Goal: Task Accomplishment & Management: Complete application form

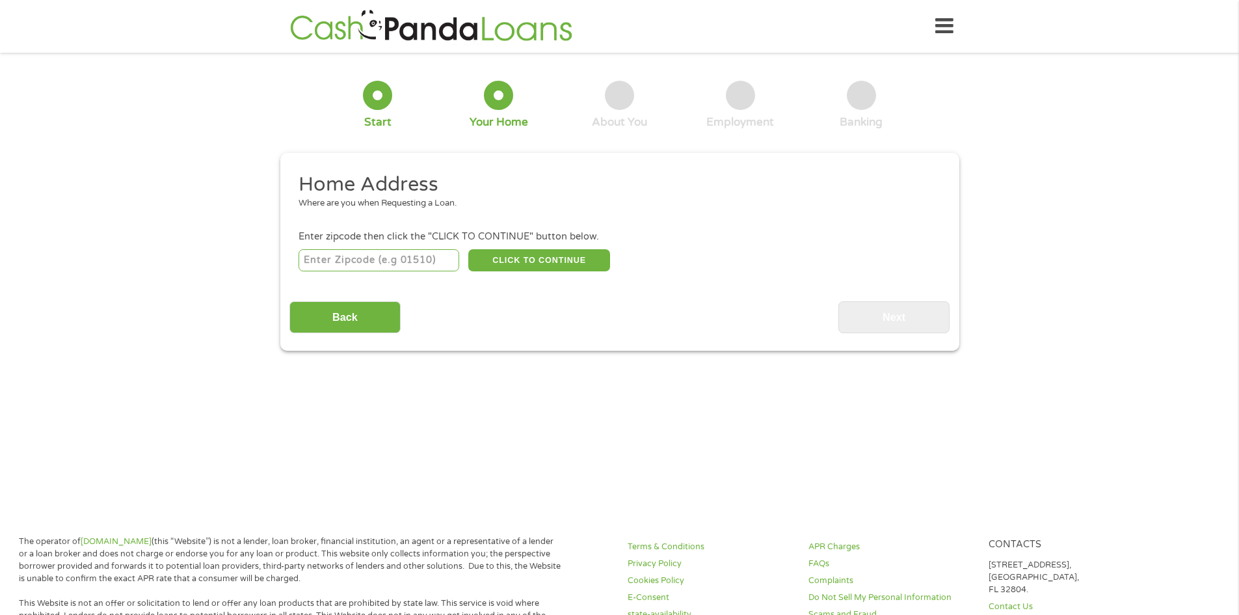
click at [388, 261] on input "number" at bounding box center [379, 260] width 161 height 22
type input "53901"
click at [530, 258] on button "CLICK TO CONTINUE" at bounding box center [539, 260] width 142 height 22
type input "53901"
type input "Portage"
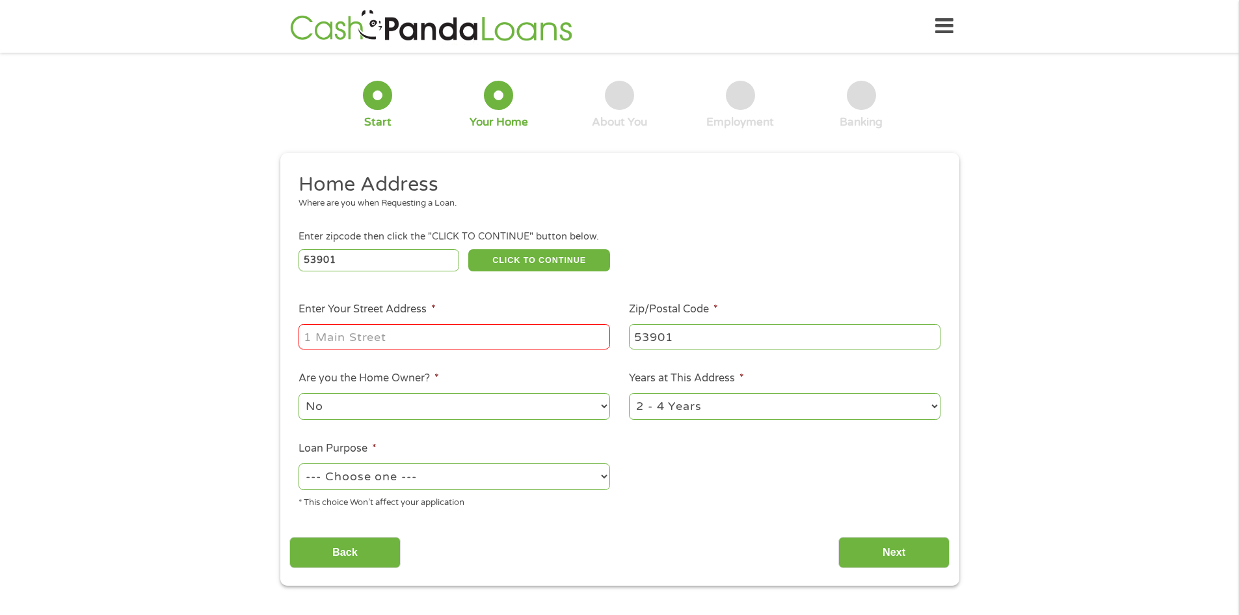
click at [485, 341] on input "Enter Your Street Address *" at bounding box center [455, 336] width 312 height 25
type input "[STREET_ADDRESS]"
click at [587, 403] on select "No Yes" at bounding box center [455, 406] width 312 height 27
select select "yes"
click at [299, 393] on select "No Yes" at bounding box center [455, 406] width 312 height 27
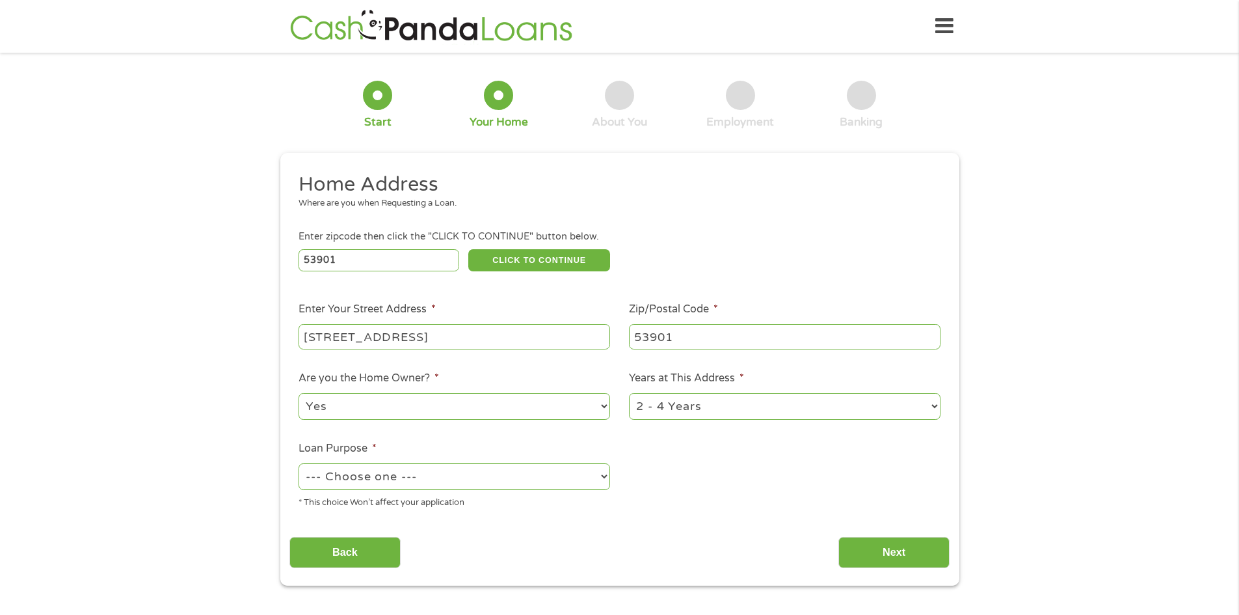
click at [730, 405] on select "1 Year or less 1 - 2 Years 2 - 4 Years Over 4 Years" at bounding box center [785, 406] width 312 height 27
select select "60months"
click at [629, 393] on select "1 Year or less 1 - 2 Years 2 - 4 Years Over 4 Years" at bounding box center [785, 406] width 312 height 27
click at [520, 475] on select "--- Choose one --- Pay Bills Debt Consolidation Home Improvement Major Purchase…" at bounding box center [455, 476] width 312 height 27
select select "shorttermcash"
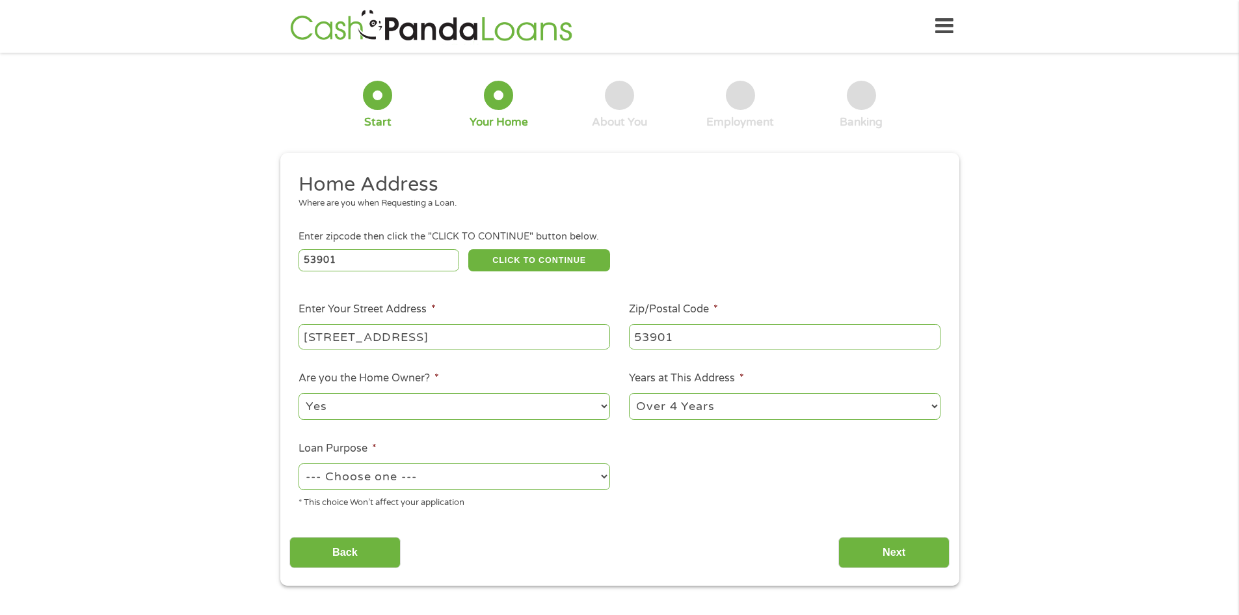
click at [299, 463] on select "--- Choose one --- Pay Bills Debt Consolidation Home Improvement Major Purchase…" at bounding box center [455, 476] width 312 height 27
click at [868, 554] on input "Next" at bounding box center [894, 553] width 111 height 32
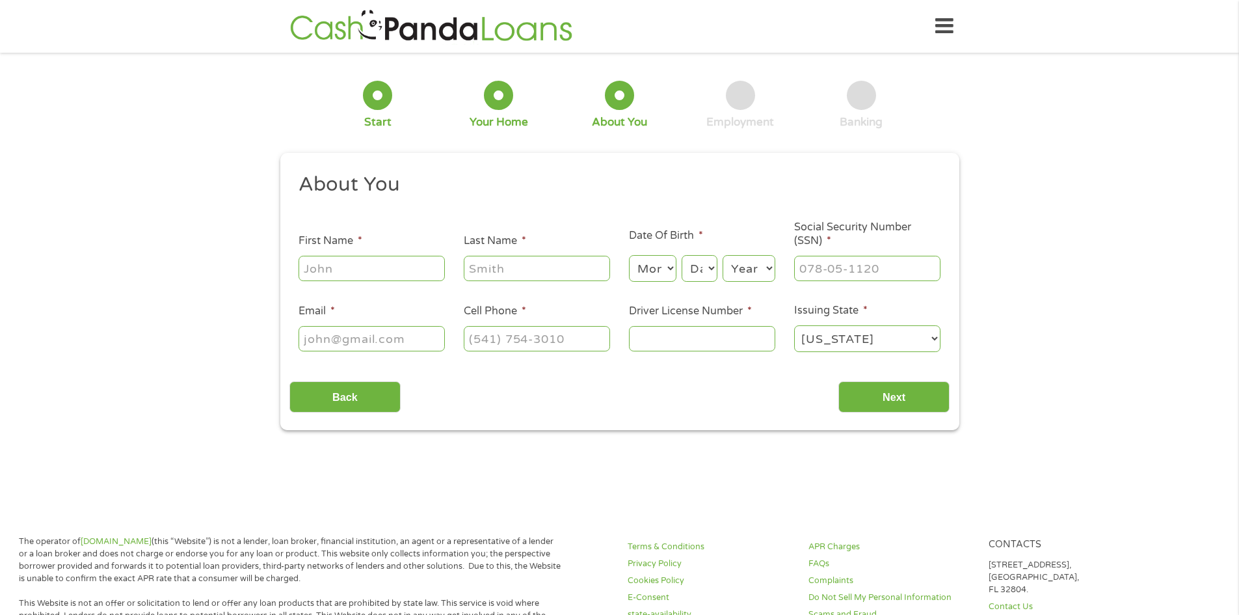
scroll to position [5, 5]
click at [420, 269] on input "First Name *" at bounding box center [372, 268] width 146 height 25
type input "[PERSON_NAME]"
type input "[EMAIL_ADDRESS][DOMAIN_NAME]"
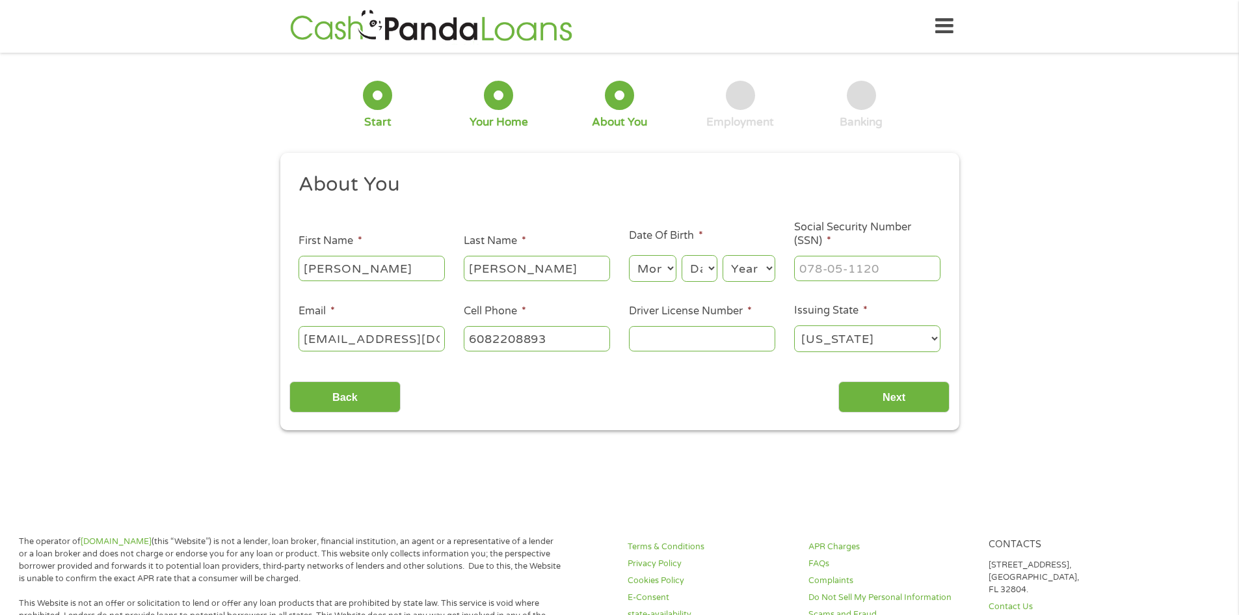
type input "[PHONE_NUMBER]"
click at [664, 271] on select "Month 1 2 3 4 5 6 7 8 9 10 11 12" at bounding box center [652, 268] width 47 height 27
select select "1"
click at [629, 255] on select "Month 1 2 3 4 5 6 7 8 9 10 11 12" at bounding box center [652, 268] width 47 height 27
click at [710, 269] on select "Day 1 2 3 4 5 6 7 8 9 10 11 12 13 14 15 16 17 18 19 20 21 22 23 24 25 26 27 28 …" at bounding box center [699, 268] width 35 height 27
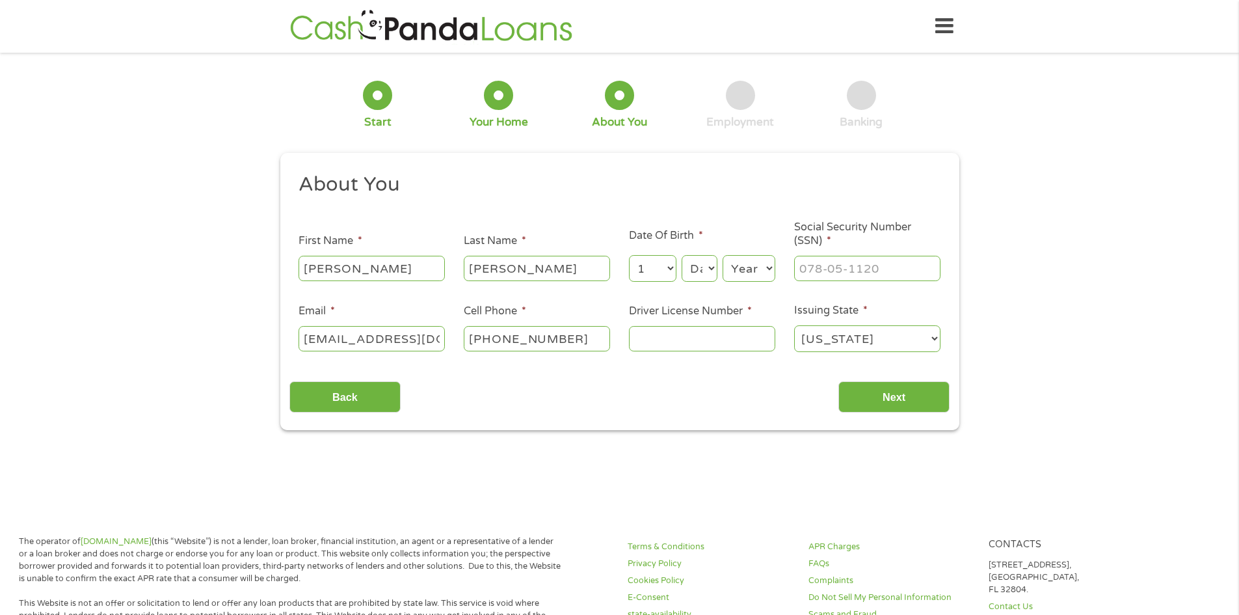
select select "11"
click at [682, 255] on select "Day 1 2 3 4 5 6 7 8 9 10 11 12 13 14 15 16 17 18 19 20 21 22 23 24 25 26 27 28 …" at bounding box center [699, 268] width 35 height 27
click at [744, 271] on select "Year [DATE] 2006 2005 2004 2003 2002 2001 2000 1999 1998 1997 1996 1995 1994 19…" at bounding box center [749, 268] width 53 height 27
select select "1975"
click at [723, 255] on select "Year [DATE] 2006 2005 2004 2003 2002 2001 2000 1999 1998 1997 1996 1995 1994 19…" at bounding box center [749, 268] width 53 height 27
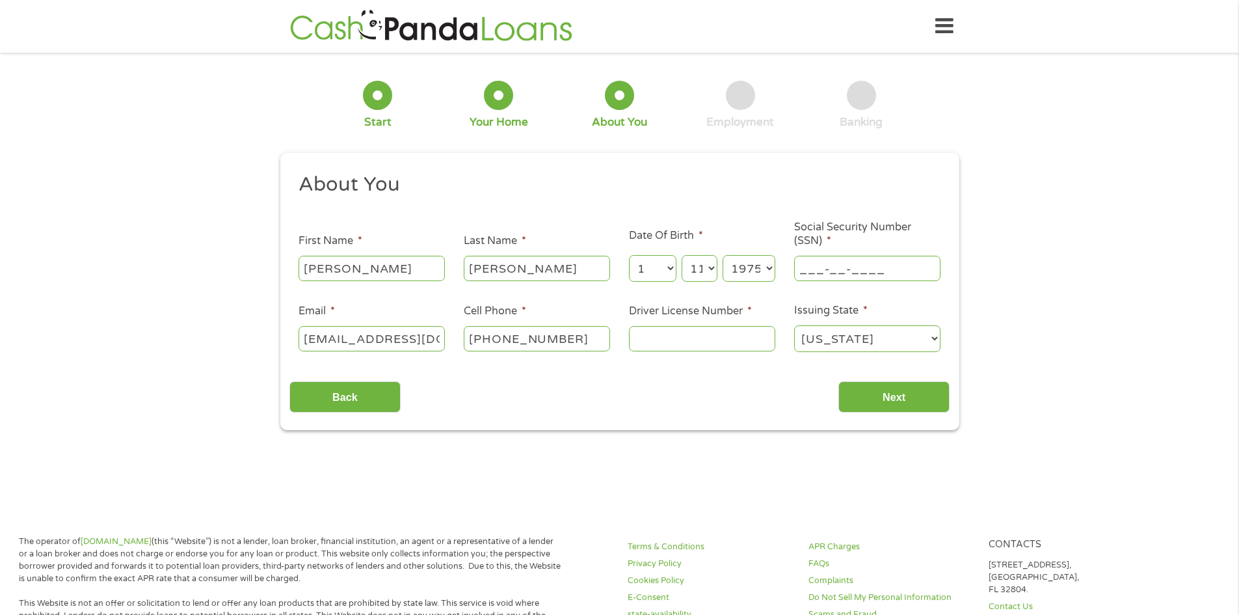
click at [805, 268] on input "___-__-____" at bounding box center [867, 268] width 146 height 25
type input "397-88-1909"
click at [647, 344] on input "Driver License Number *" at bounding box center [702, 338] width 146 height 25
type input "W4255327551100"
click at [885, 399] on input "Next" at bounding box center [894, 397] width 111 height 32
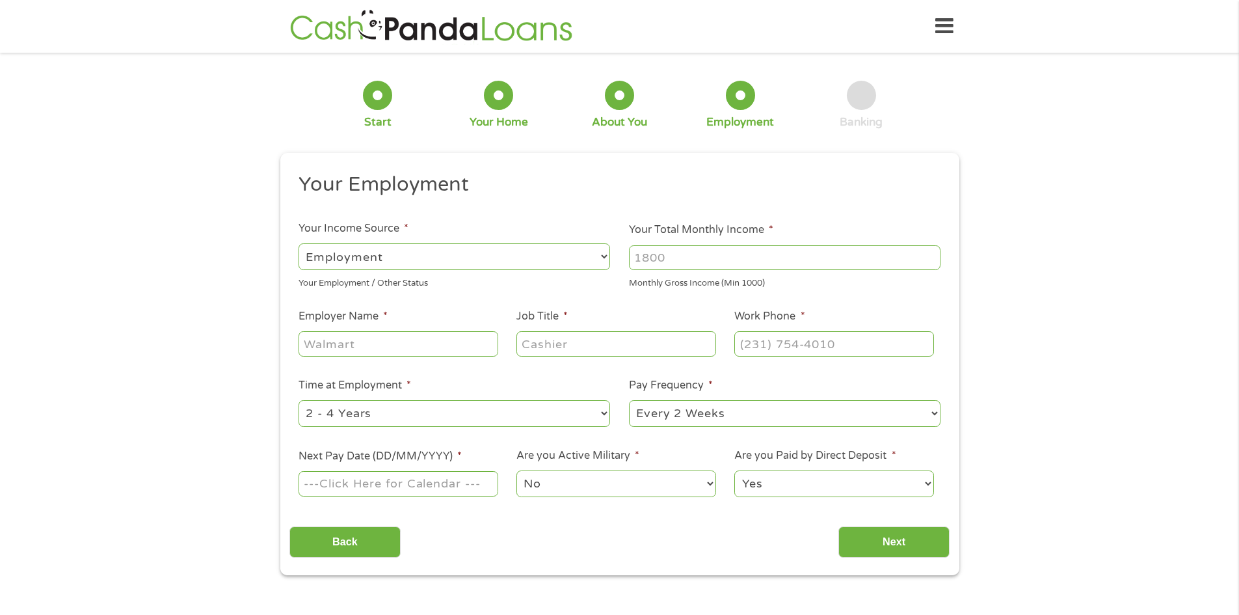
click at [665, 260] on input "Your Total Monthly Income *" at bounding box center [785, 257] width 312 height 25
type input "10000"
click at [447, 340] on input "Employer Name *" at bounding box center [398, 343] width 199 height 25
type input "p"
type input "Pines Bach LLP"
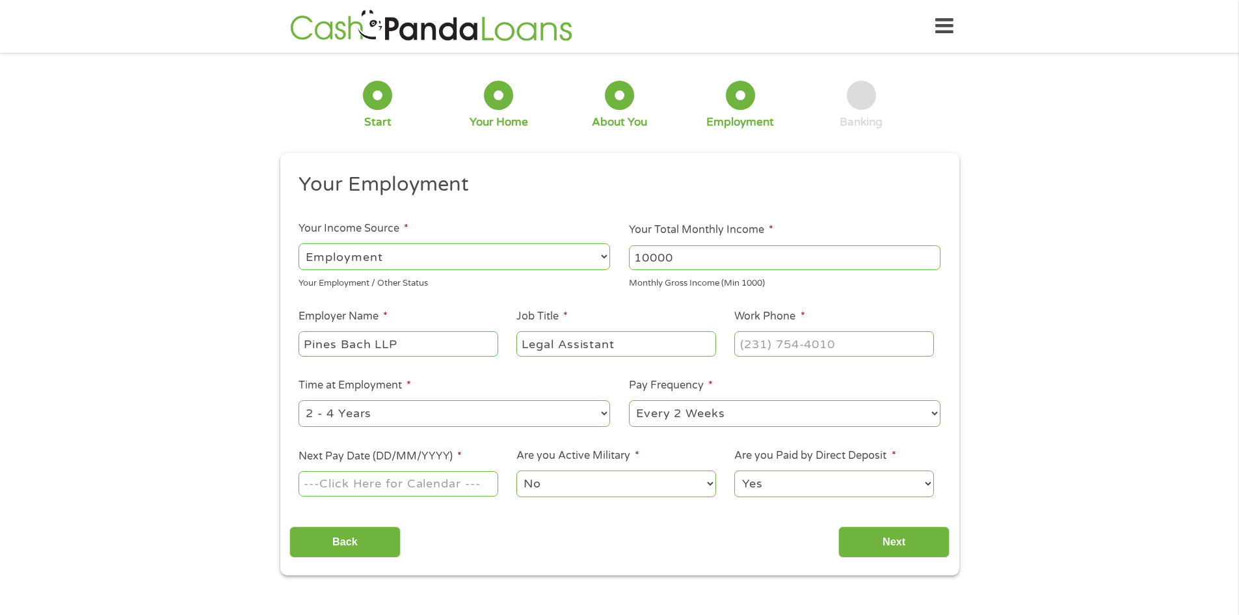
type input "Legal Assistant"
click at [749, 351] on input "(___) ___-____" at bounding box center [833, 343] width 199 height 25
type input "[PHONE_NUMBER]"
click at [482, 417] on select "--- Choose one --- 1 Year or less 1 - 2 Years 2 - 4 Years Over 4 Years" at bounding box center [455, 413] width 312 height 27
select select "60months"
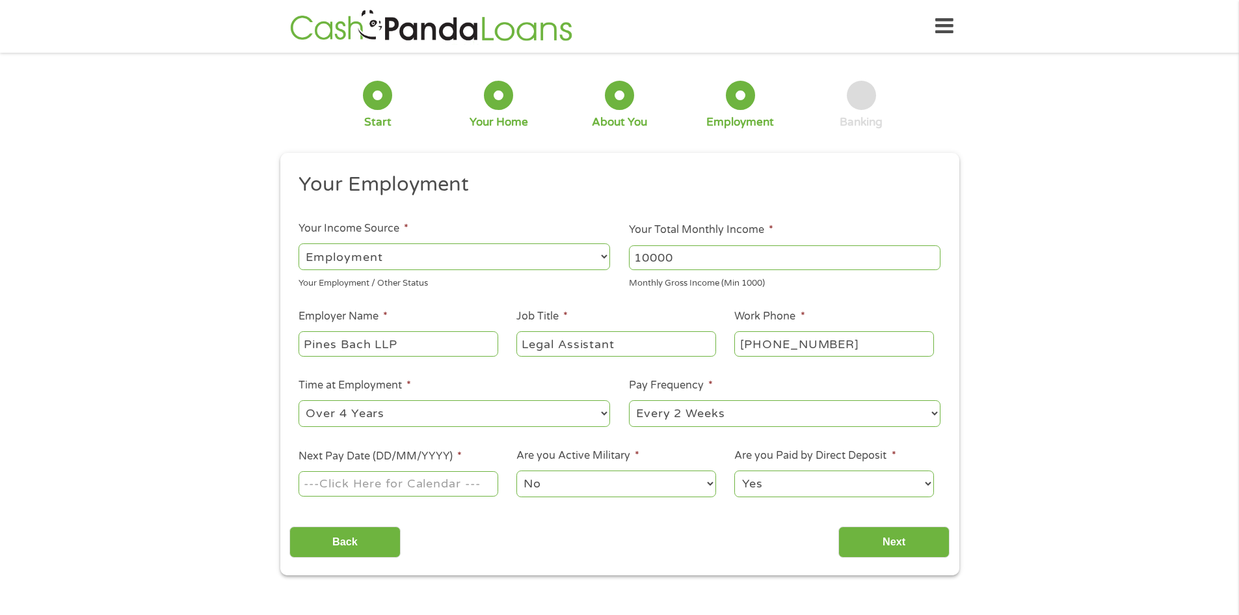
click at [299, 400] on select "--- Choose one --- 1 Year or less 1 - 2 Years 2 - 4 Years Over 4 Years" at bounding box center [455, 413] width 312 height 27
click at [453, 489] on input "Next Pay Date (DD/MM/YYYY) *" at bounding box center [398, 483] width 199 height 25
type input "[DATE]"
click at [858, 540] on input "Next" at bounding box center [894, 542] width 111 height 32
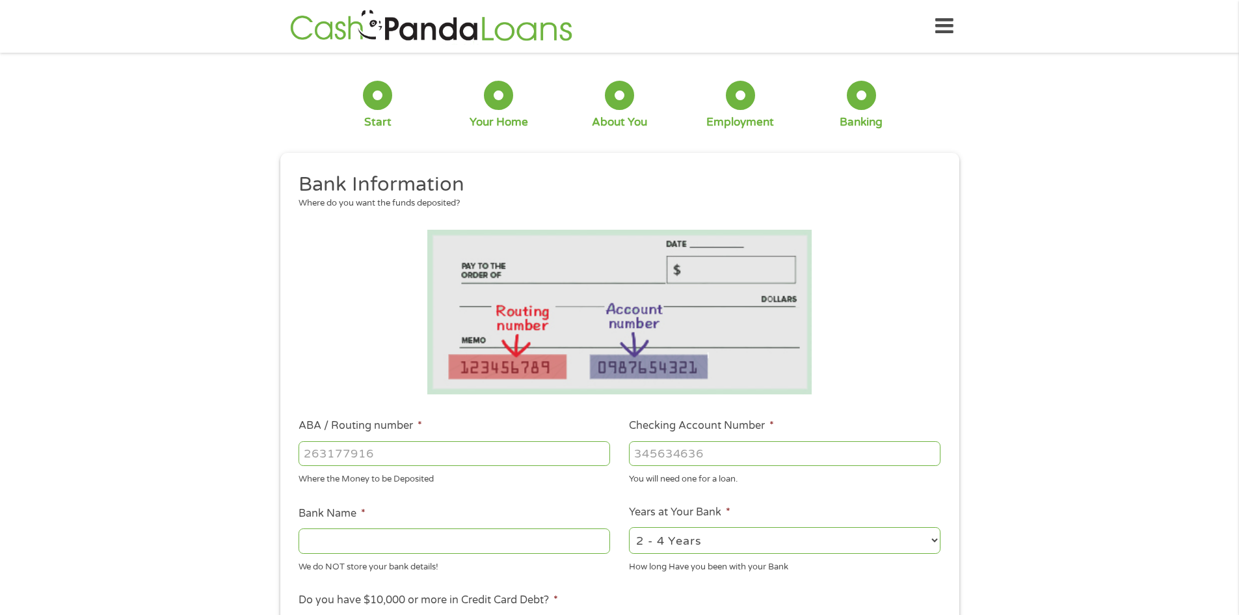
click at [448, 449] on input "ABA / Routing number *" at bounding box center [455, 453] width 312 height 25
type input "075000019"
type input "JPMORGAN CHASE BANK NA"
type input "075000019"
click at [641, 453] on input "Checking Account Number *" at bounding box center [785, 453] width 312 height 25
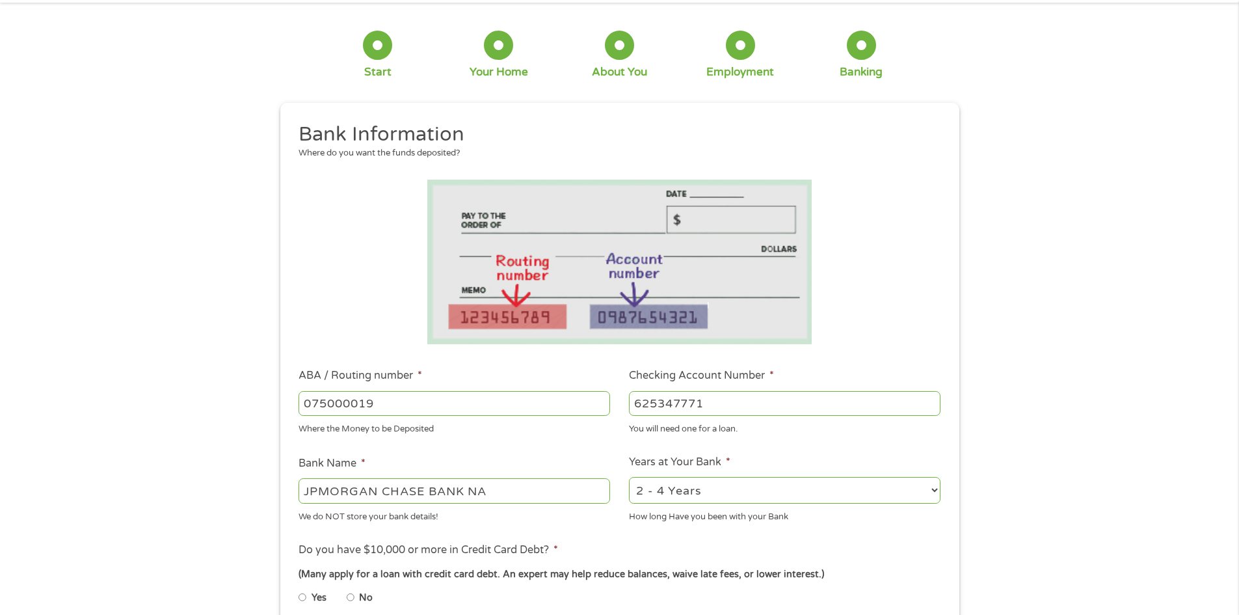
scroll to position [195, 0]
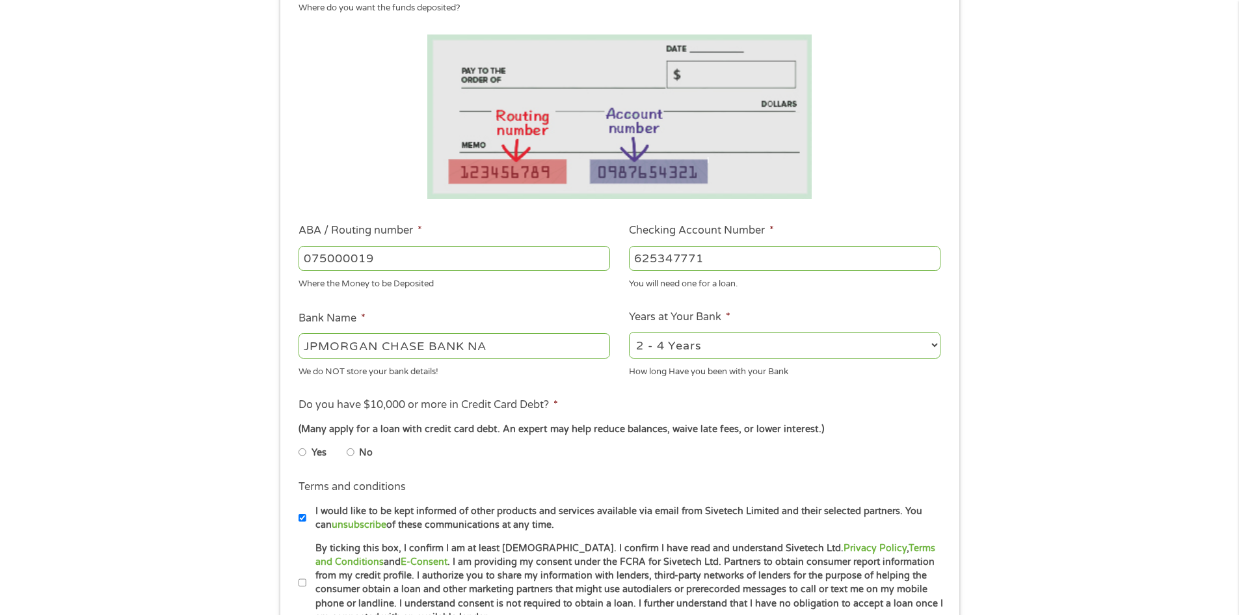
type input "625347771"
click at [764, 347] on select "2 - 4 Years 6 - 12 Months 1 - 2 Years Over 4 Years" at bounding box center [785, 345] width 312 height 27
select select "60months"
click at [629, 332] on select "2 - 4 Years 6 - 12 Months 1 - 2 Years Over 4 Years" at bounding box center [785, 345] width 312 height 27
click at [350, 453] on input "No" at bounding box center [351, 452] width 8 height 21
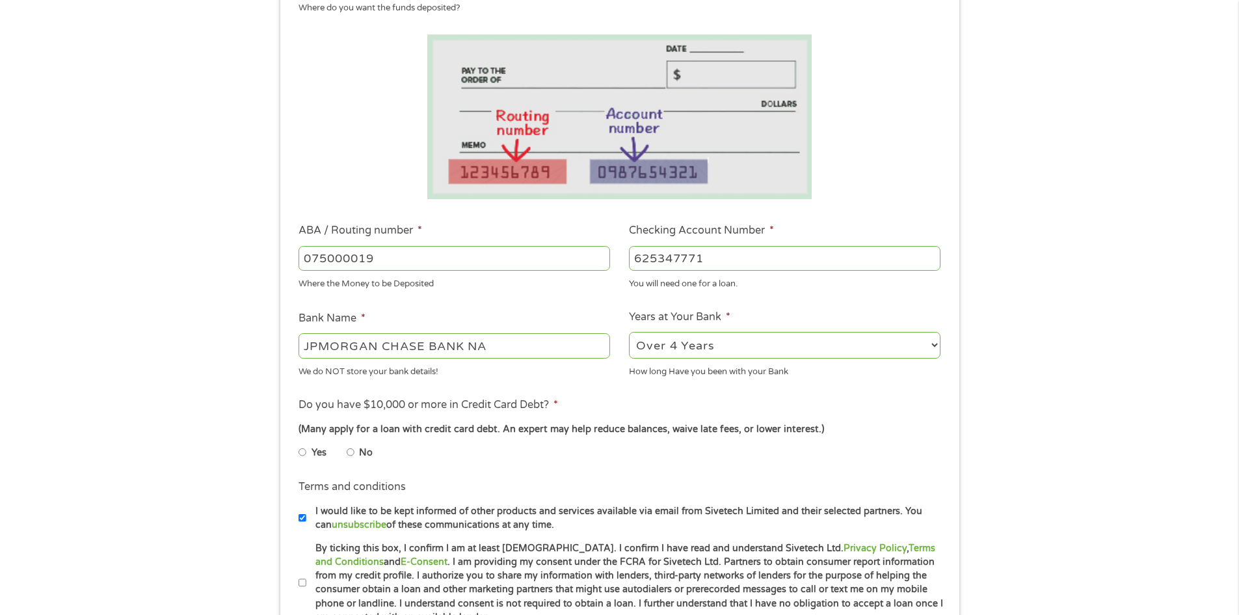
radio input "true"
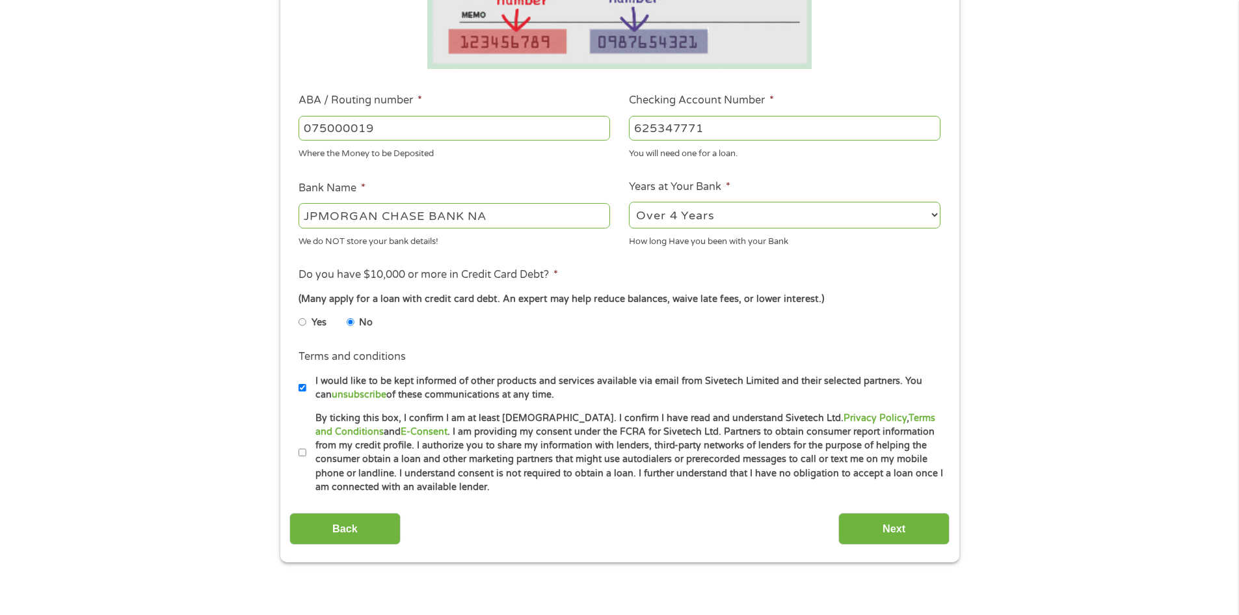
scroll to position [390, 0]
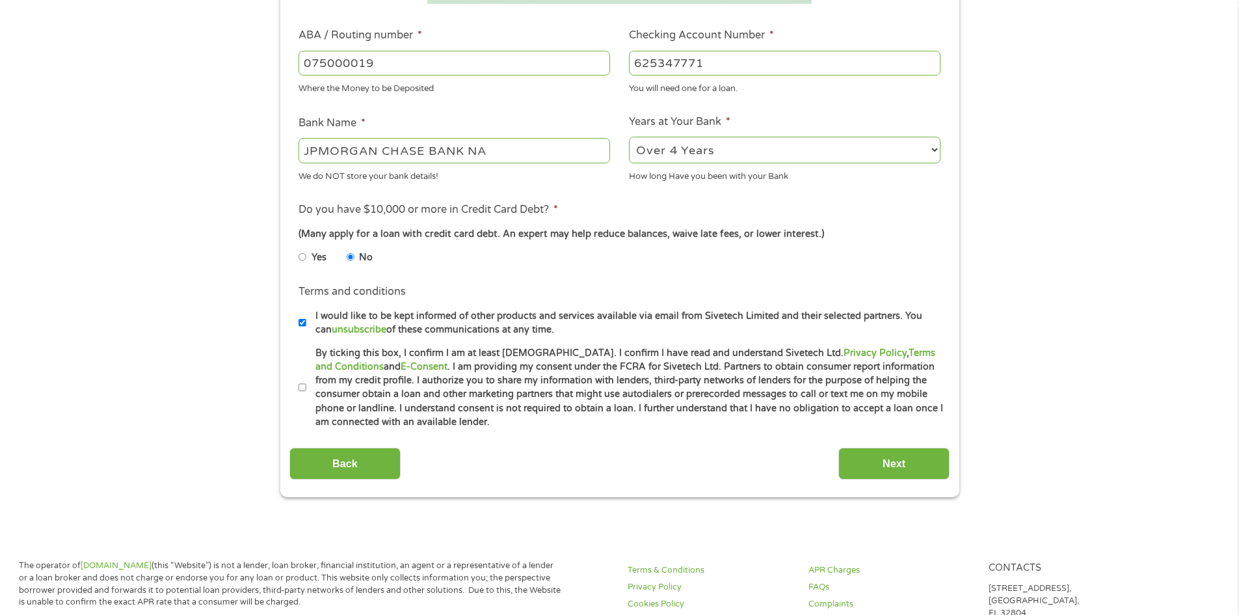
click at [300, 388] on input "By ticking this box, I confirm I am at least [DEMOGRAPHIC_DATA]. I confirm I ha…" at bounding box center [303, 387] width 8 height 21
checkbox input "true"
click at [853, 464] on input "Next" at bounding box center [894, 464] width 111 height 32
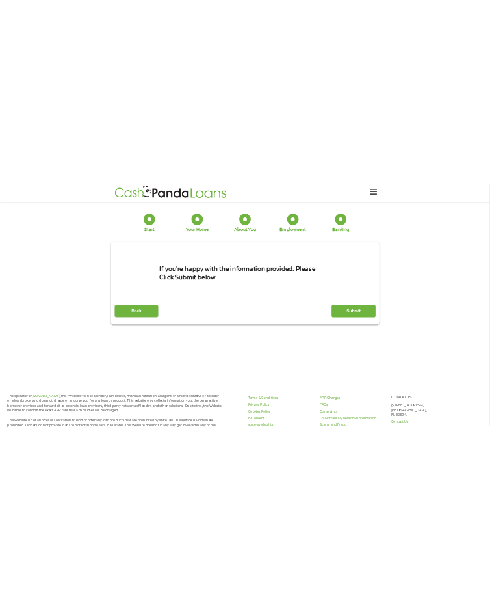
scroll to position [0, 0]
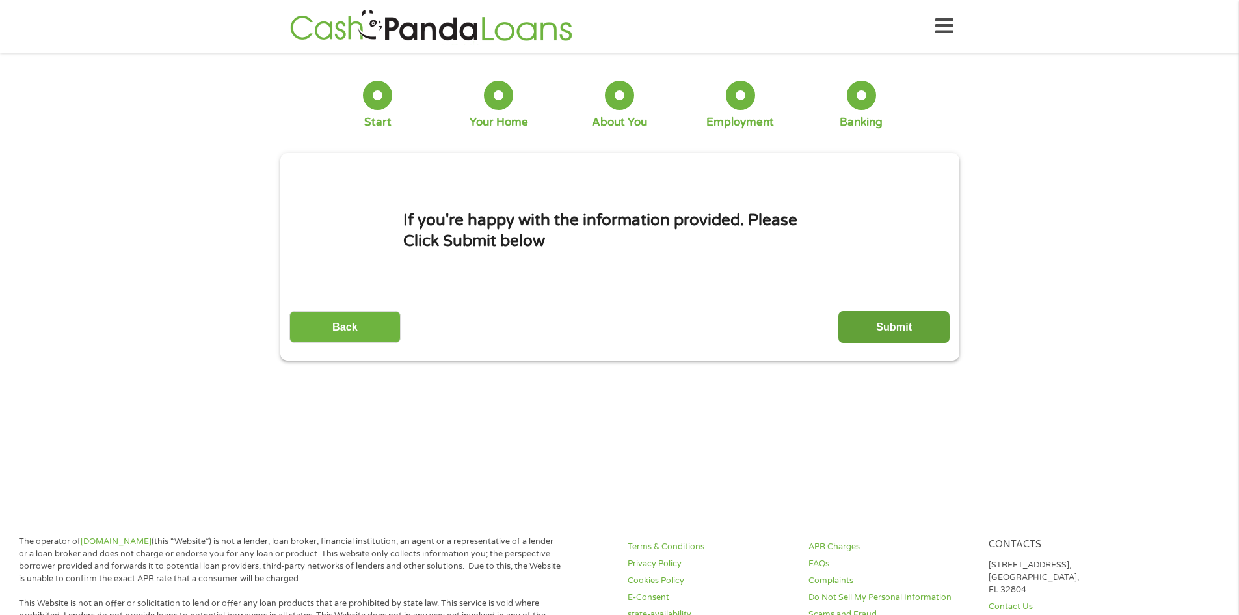
click at [886, 326] on input "Submit" at bounding box center [894, 327] width 111 height 32
